Goal: Information Seeking & Learning: Learn about a topic

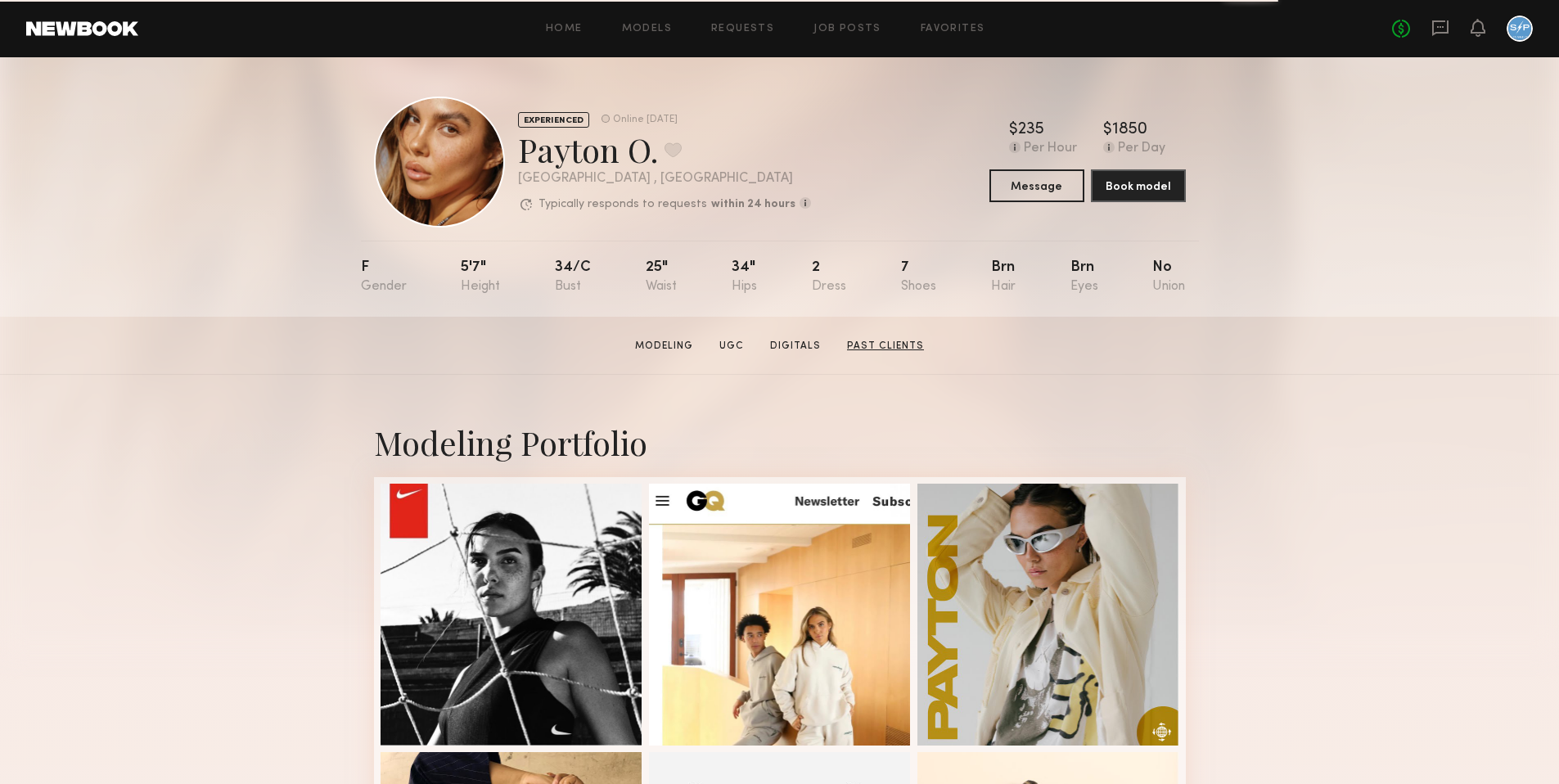
click at [896, 340] on link "Past Clients" at bounding box center [885, 346] width 90 height 14
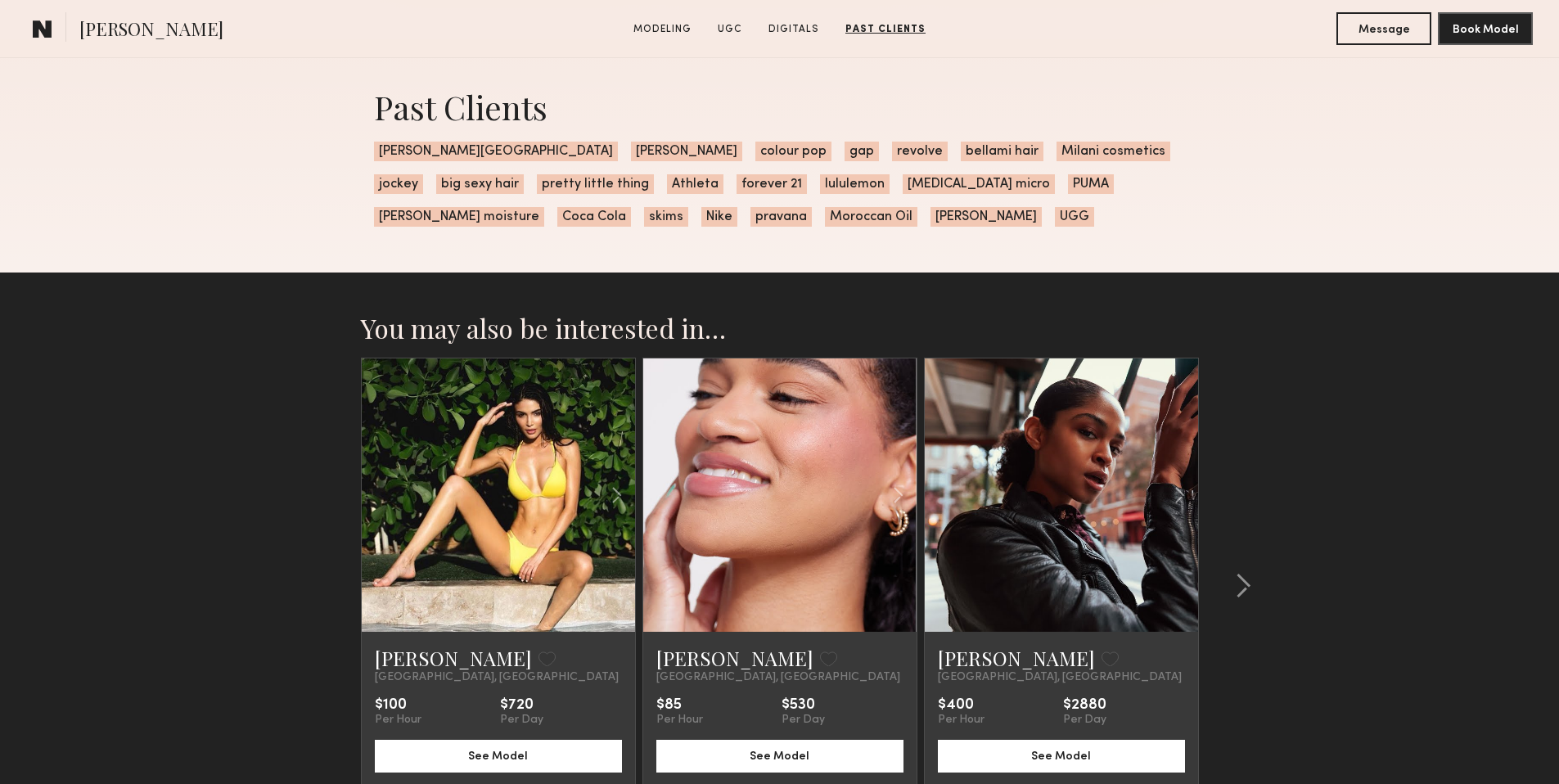
scroll to position [2772, 0]
